Goal: Transaction & Acquisition: Purchase product/service

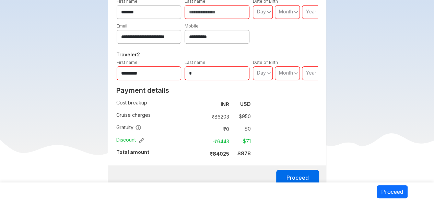
scroll to position [343, 0]
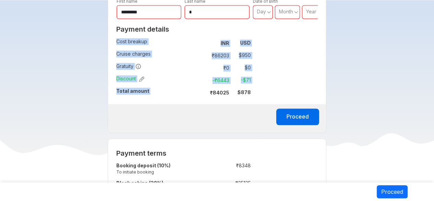
drag, startPoint x: 209, startPoint y: 76, endPoint x: 251, endPoint y: 76, distance: 41.9
click at [251, 76] on div "Payment details Cost breakup : INR USD Cruise charges : ₹ 86203 $ 950 Gratuity …" at bounding box center [183, 63] width 151 height 82
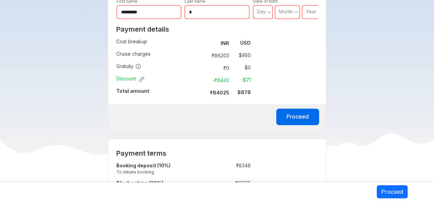
click at [308, 44] on div "**********" at bounding box center [217, 9] width 219 height 247
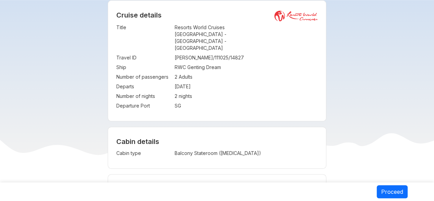
scroll to position [0, 0]
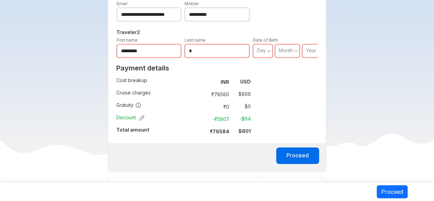
scroll to position [343, 0]
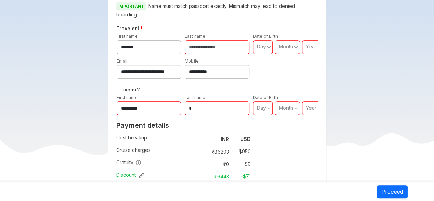
scroll to position [281, 0]
